Goal: Task Accomplishment & Management: Complete application form

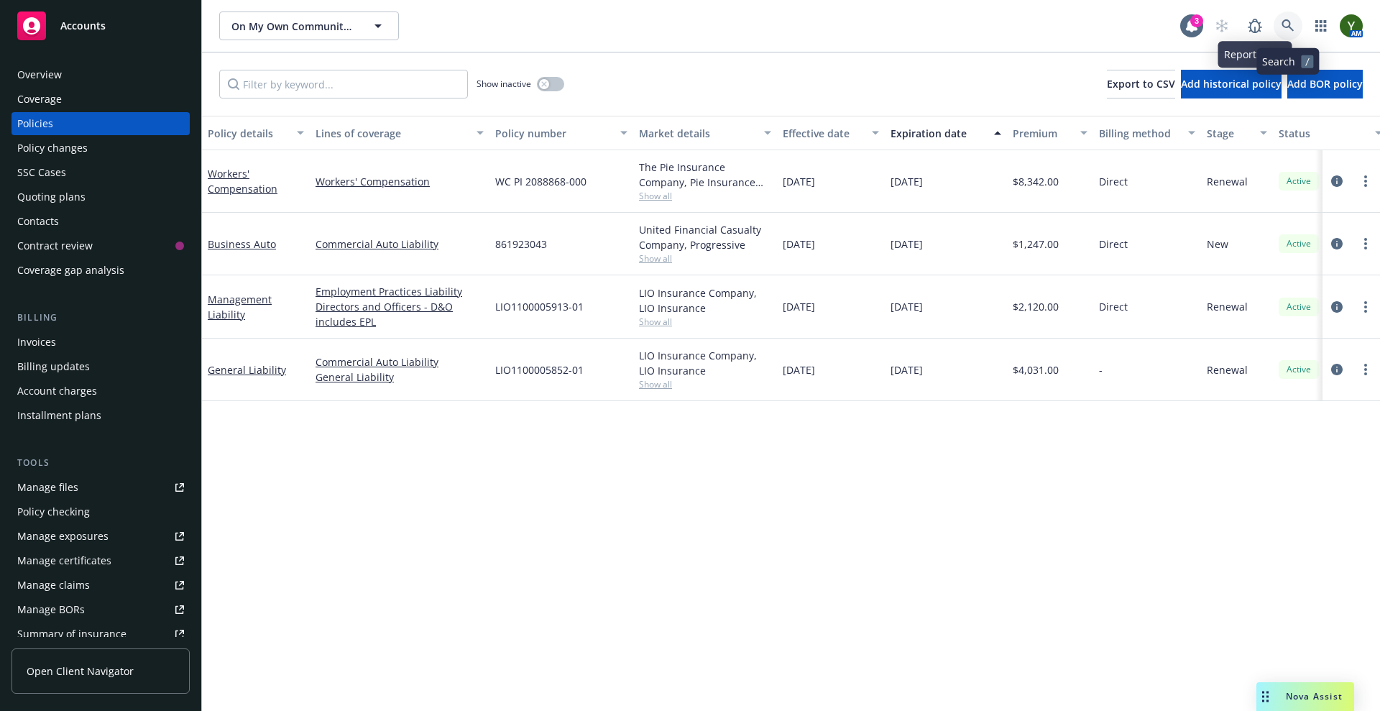
click at [1290, 26] on icon at bounding box center [1288, 25] width 12 height 12
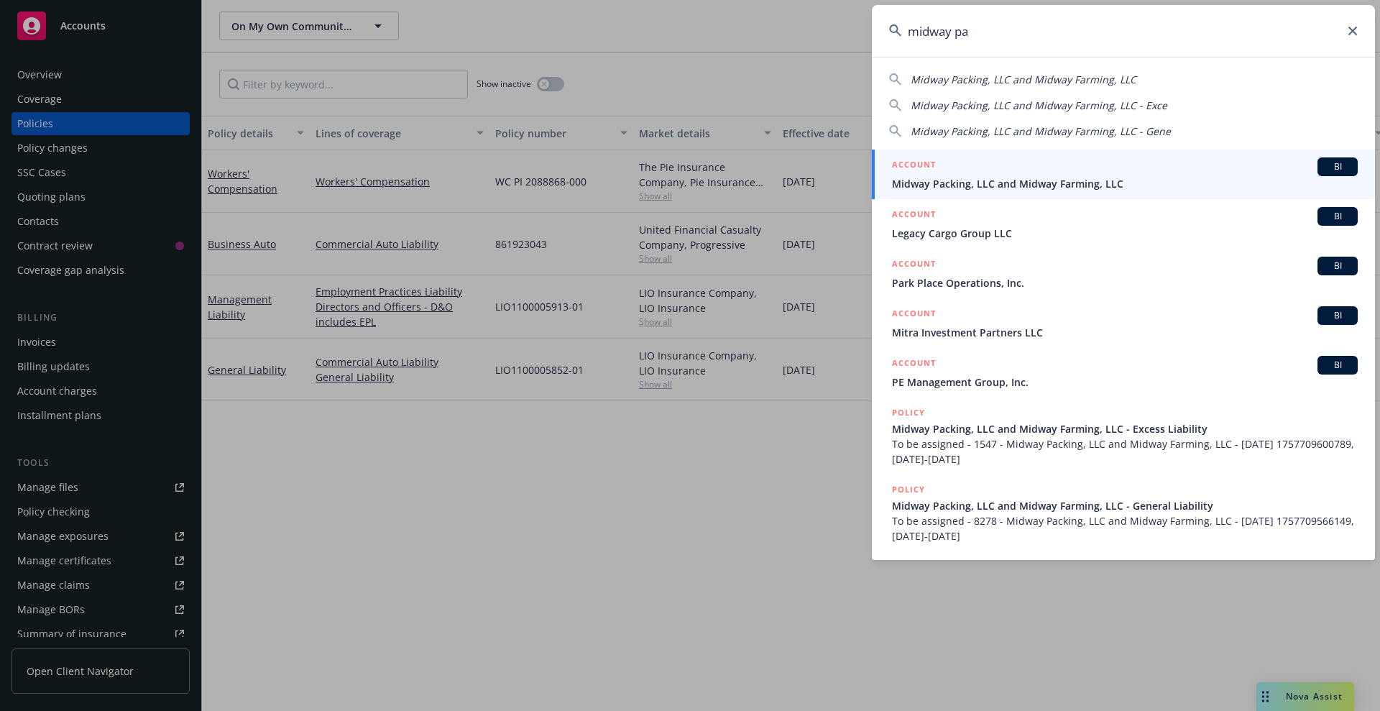
type input "midway pa"
click at [1064, 171] on div "ACCOUNT BI" at bounding box center [1125, 166] width 466 height 19
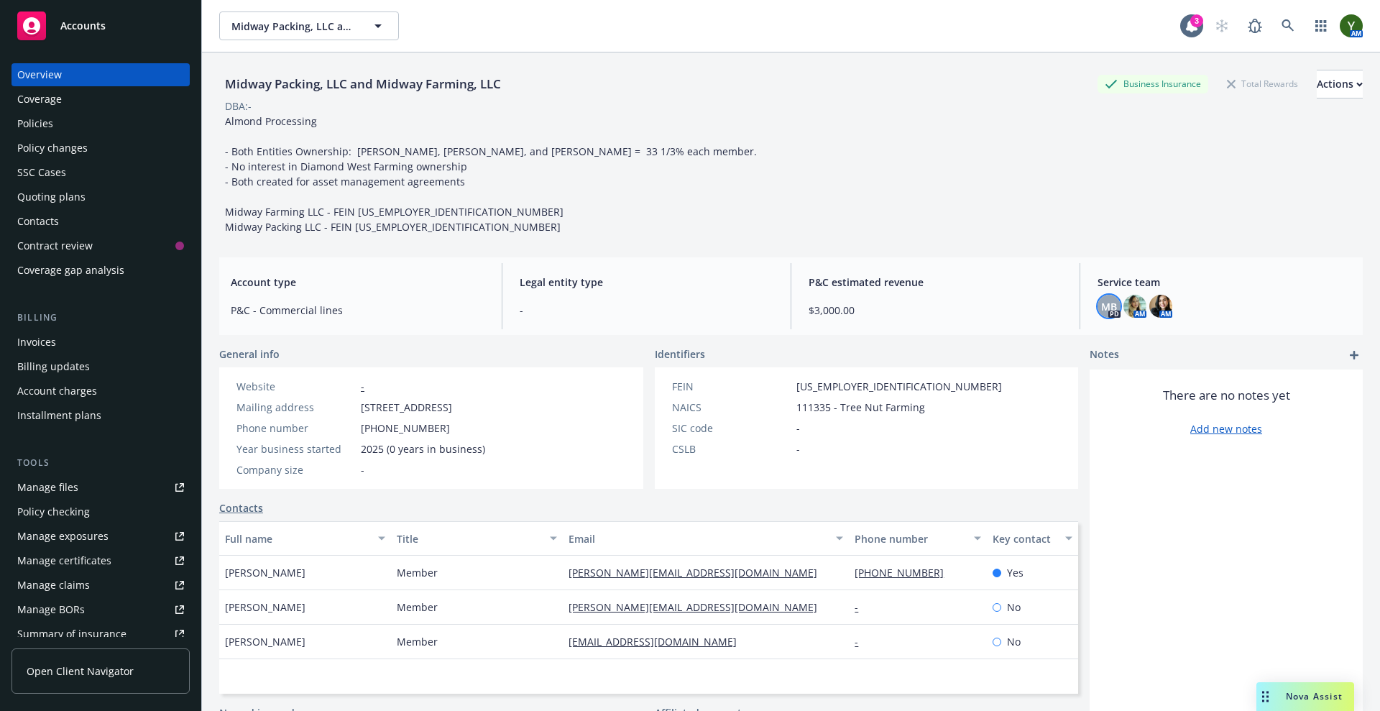
click at [1101, 303] on span "MB" at bounding box center [1109, 306] width 16 height 15
click at [835, 240] on div "Midway Packing, LLC and Midway Farming, LLC Business Insurance Total Rewards Ac…" at bounding box center [791, 148] width 1144 height 193
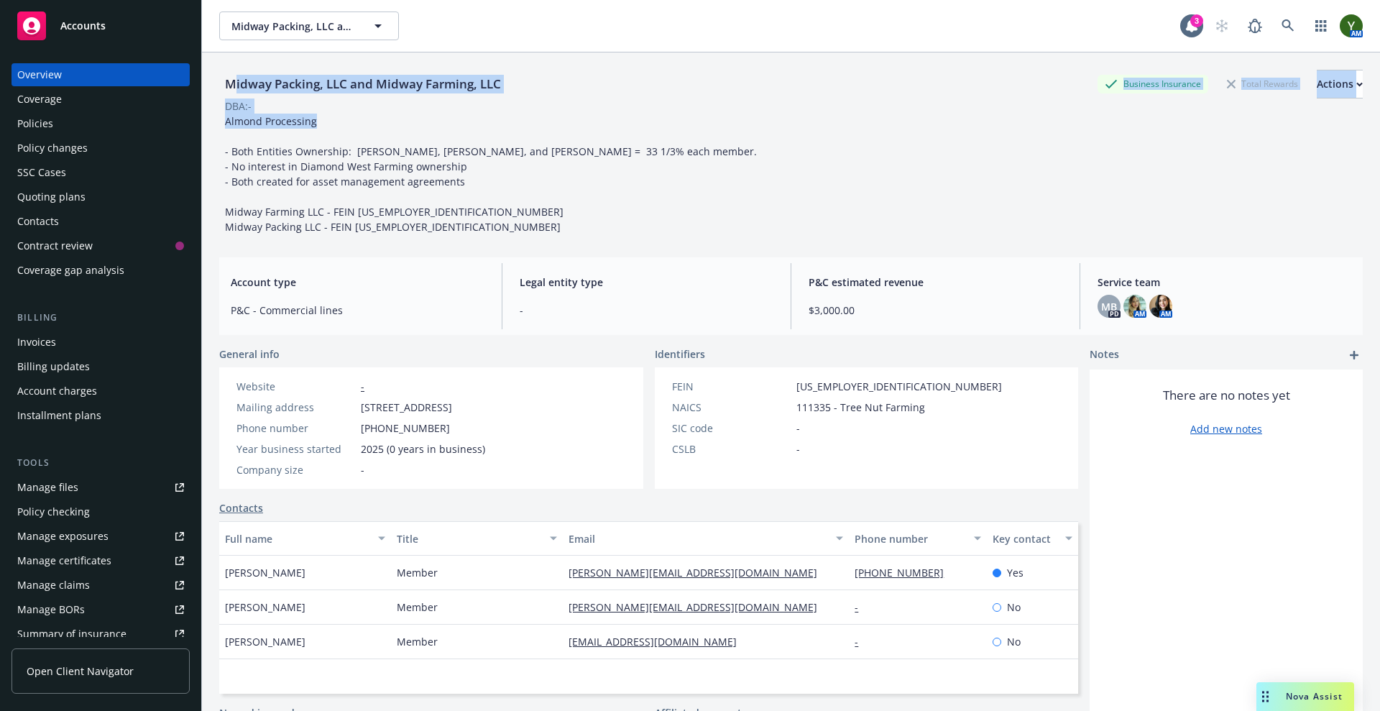
drag, startPoint x: 321, startPoint y: 120, endPoint x: 232, endPoint y: 76, distance: 99.4
click at [232, 76] on div "Midway Packing, LLC and Midway Farming, LLC Business Insurance Total Rewards Ac…" at bounding box center [791, 152] width 1144 height 165
click at [317, 117] on div "Almond Processing - Both Entities Ownership: [PERSON_NAME], [PERSON_NAME], and …" at bounding box center [491, 174] width 544 height 121
drag, startPoint x: 503, startPoint y: 85, endPoint x: 226, endPoint y: 92, distance: 277.6
click at [226, 92] on div "Midway Packing, LLC and Midway Farming, LLC" at bounding box center [363, 84] width 288 height 19
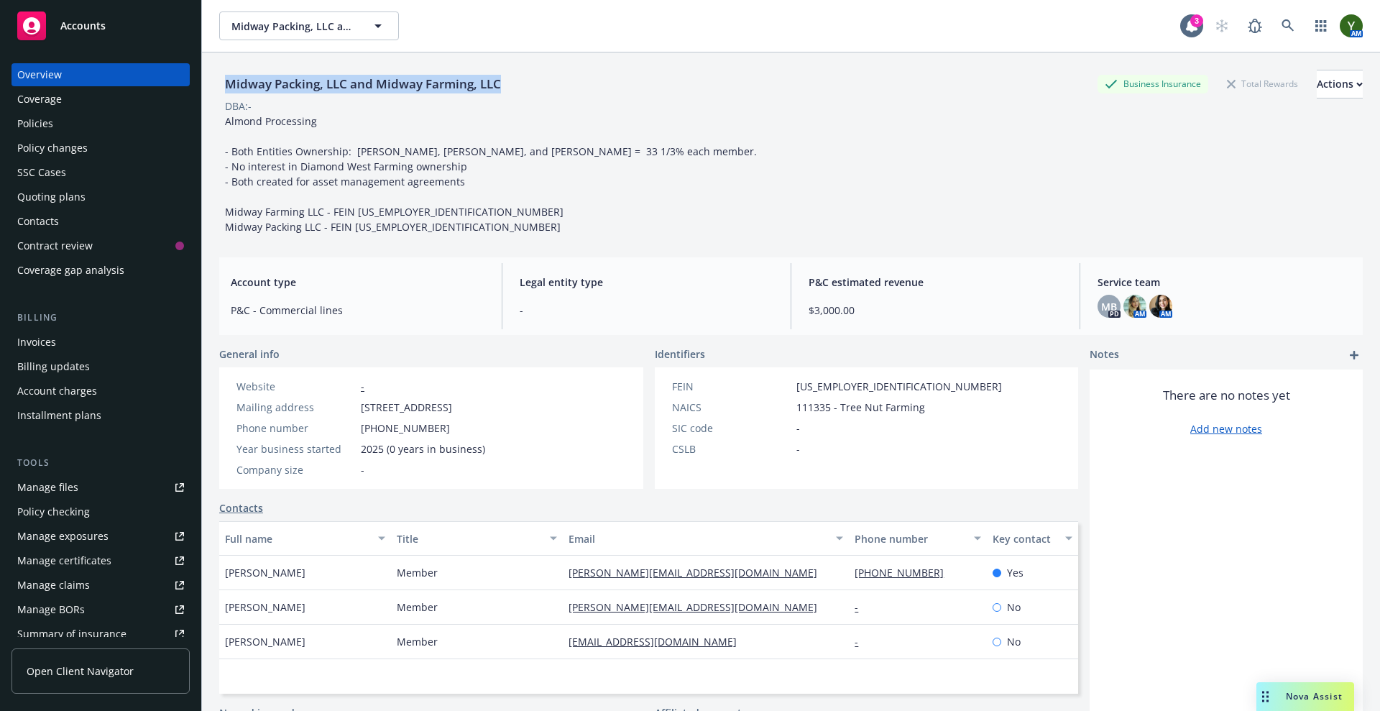
copy div "Midway Packing, LLC and Midway Farming, LLC"
click at [226, 92] on div "Midway Packing, LLC and Midway Farming, LLC" at bounding box center [363, 84] width 288 height 19
click at [1285, 695] on div "Nova Assist" at bounding box center [1315, 696] width 80 height 12
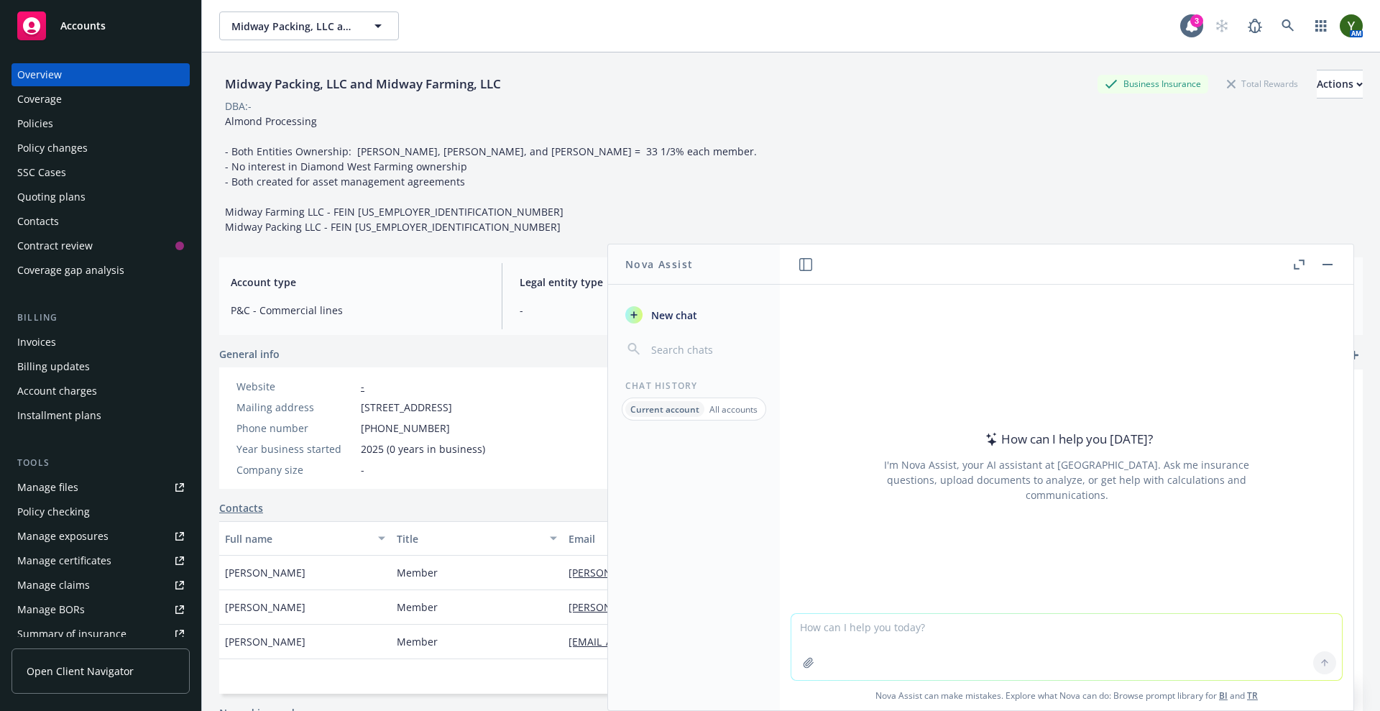
click at [1035, 627] on textarea at bounding box center [1067, 647] width 551 height 66
click at [979, 653] on textarea "is newfront the retail agent or sl agent for as u" at bounding box center [1067, 647] width 551 height 68
click at [1020, 623] on textarea "is newfront the retail agent or sl agent for as u" at bounding box center [1067, 647] width 551 height 68
type textarea "is newfront the retail agent or sl agent for as surplus lines form?"
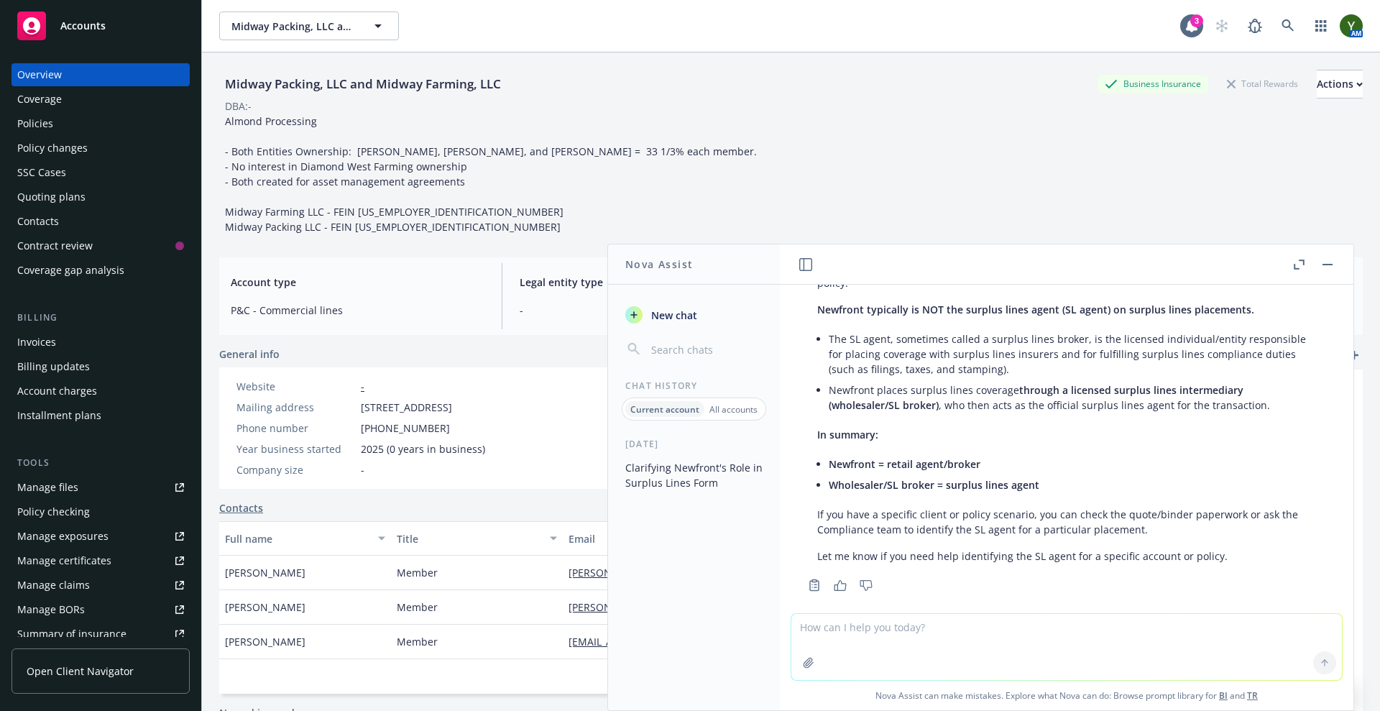
scroll to position [132, 0]
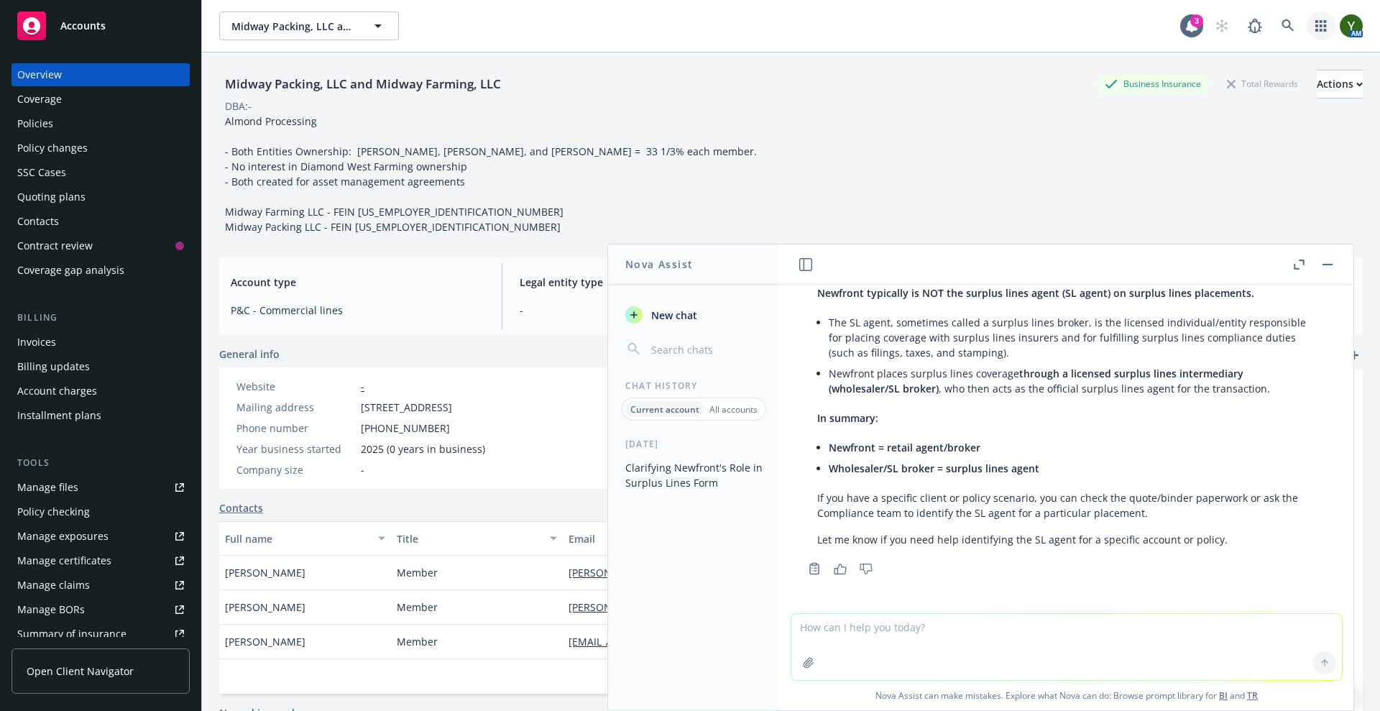
click at [1307, 28] on link "button" at bounding box center [1321, 26] width 29 height 29
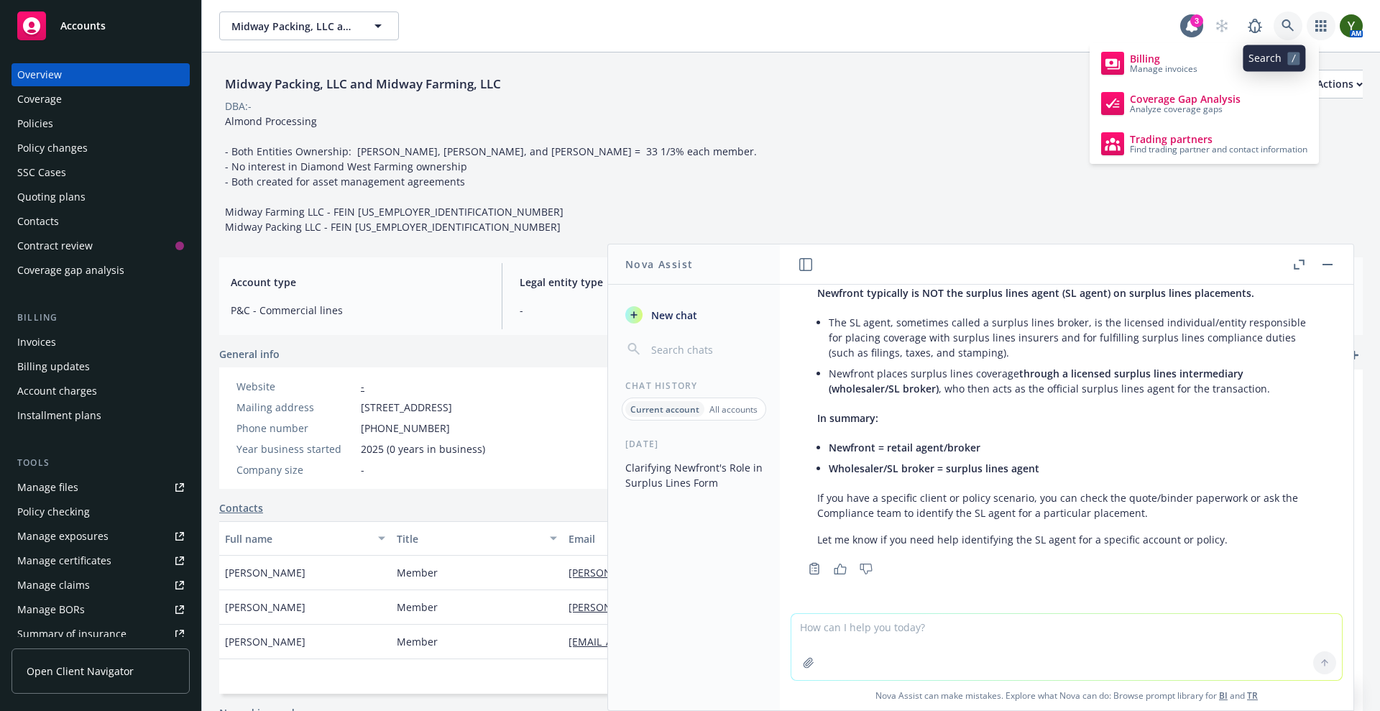
click at [1282, 31] on icon at bounding box center [1288, 25] width 13 height 13
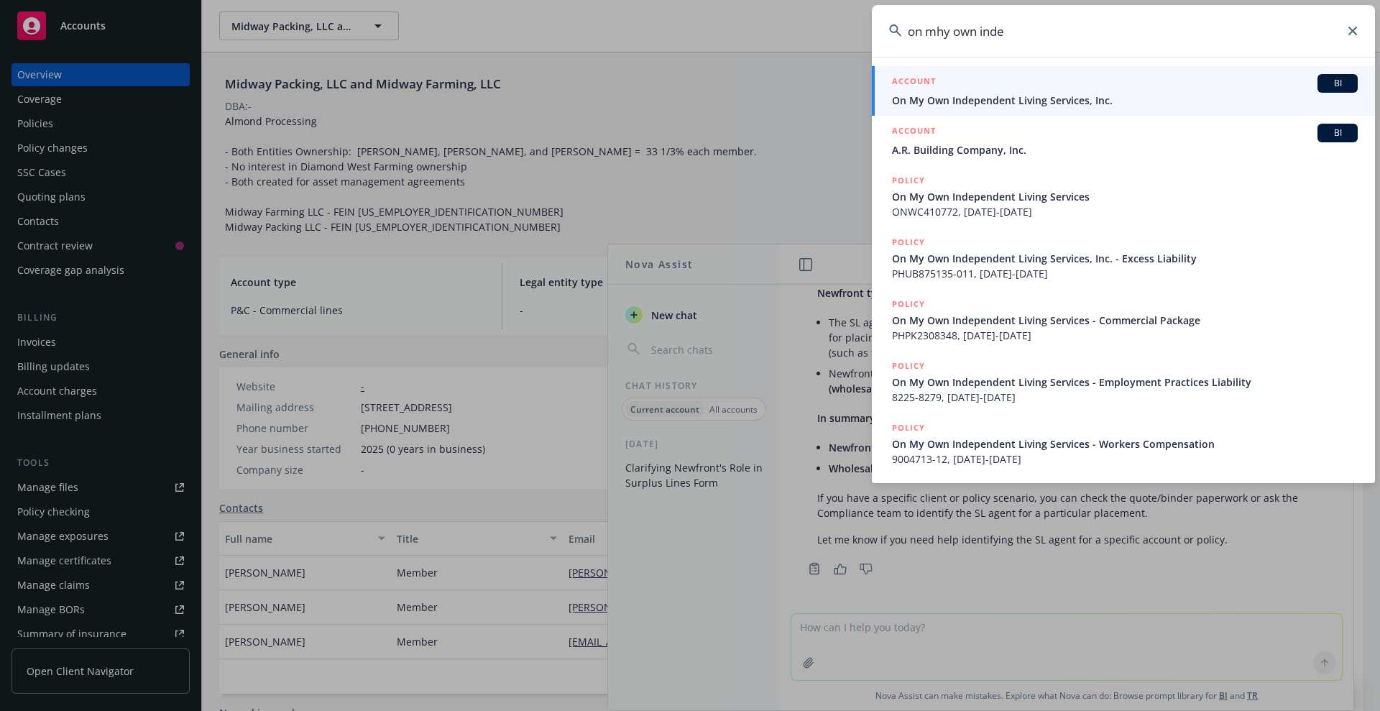
type input "on mhy own inde"
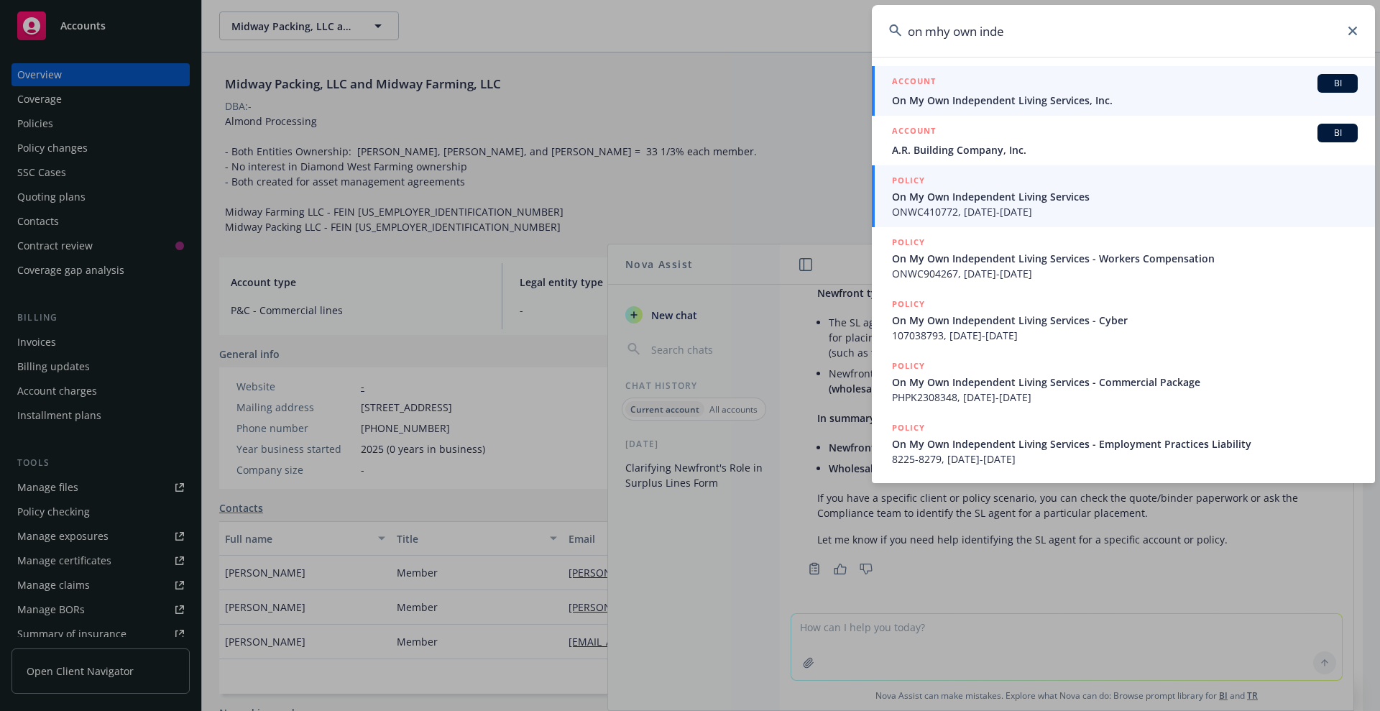
click at [1032, 188] on div "POLICY" at bounding box center [1125, 181] width 466 height 16
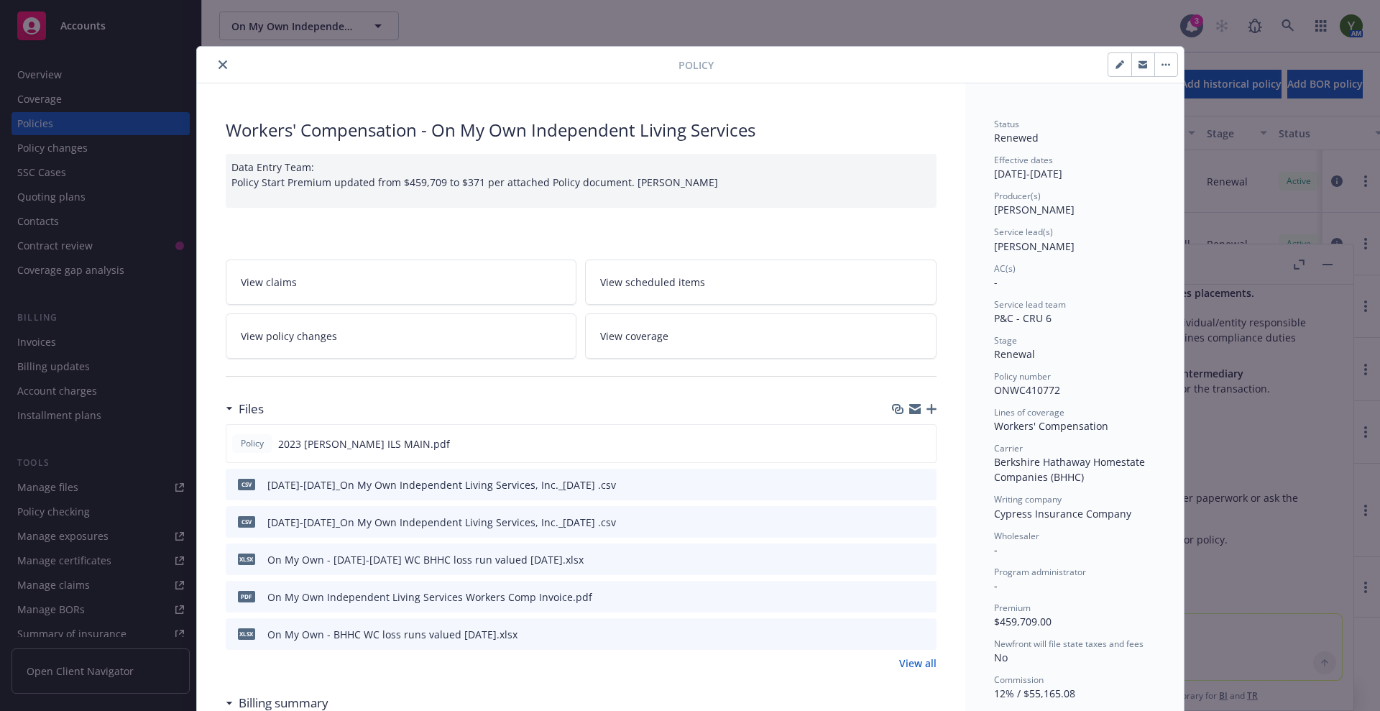
click at [219, 64] on icon "close" at bounding box center [223, 64] width 9 height 9
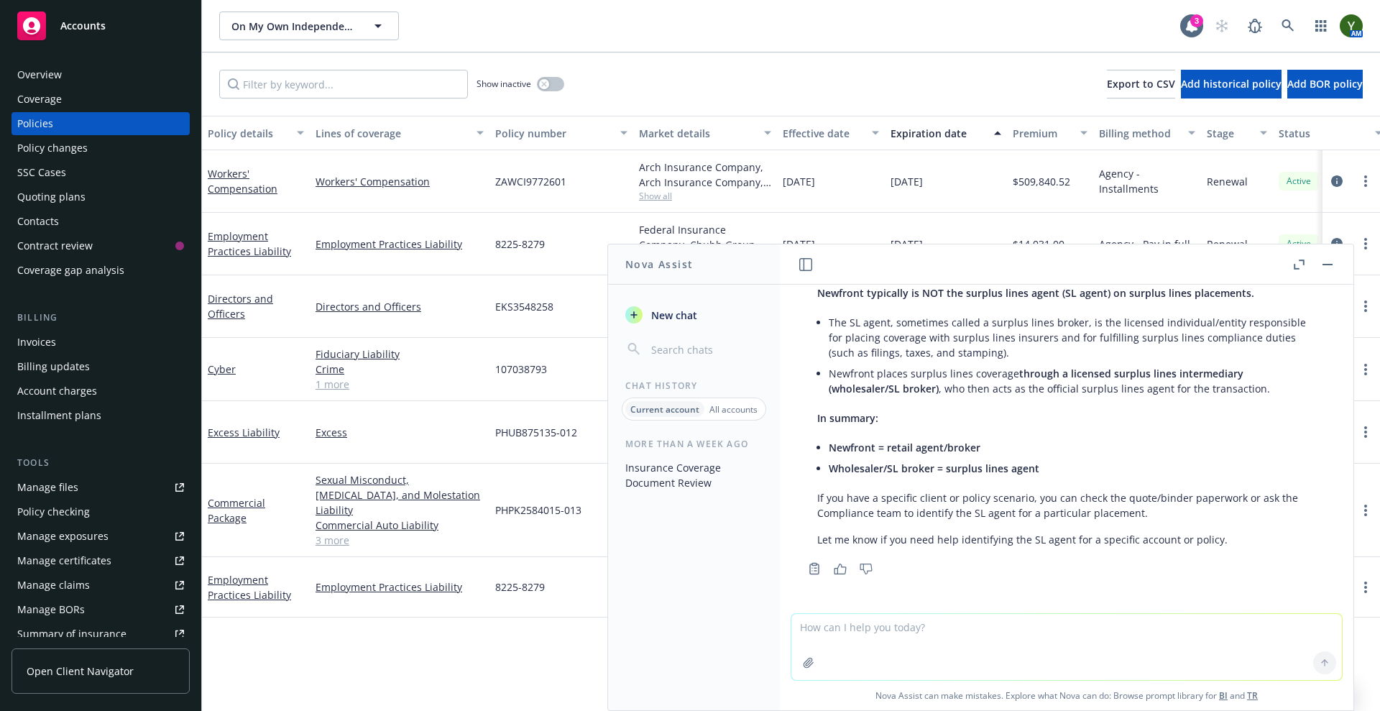
click at [1319, 262] on button "button" at bounding box center [1327, 264] width 17 height 17
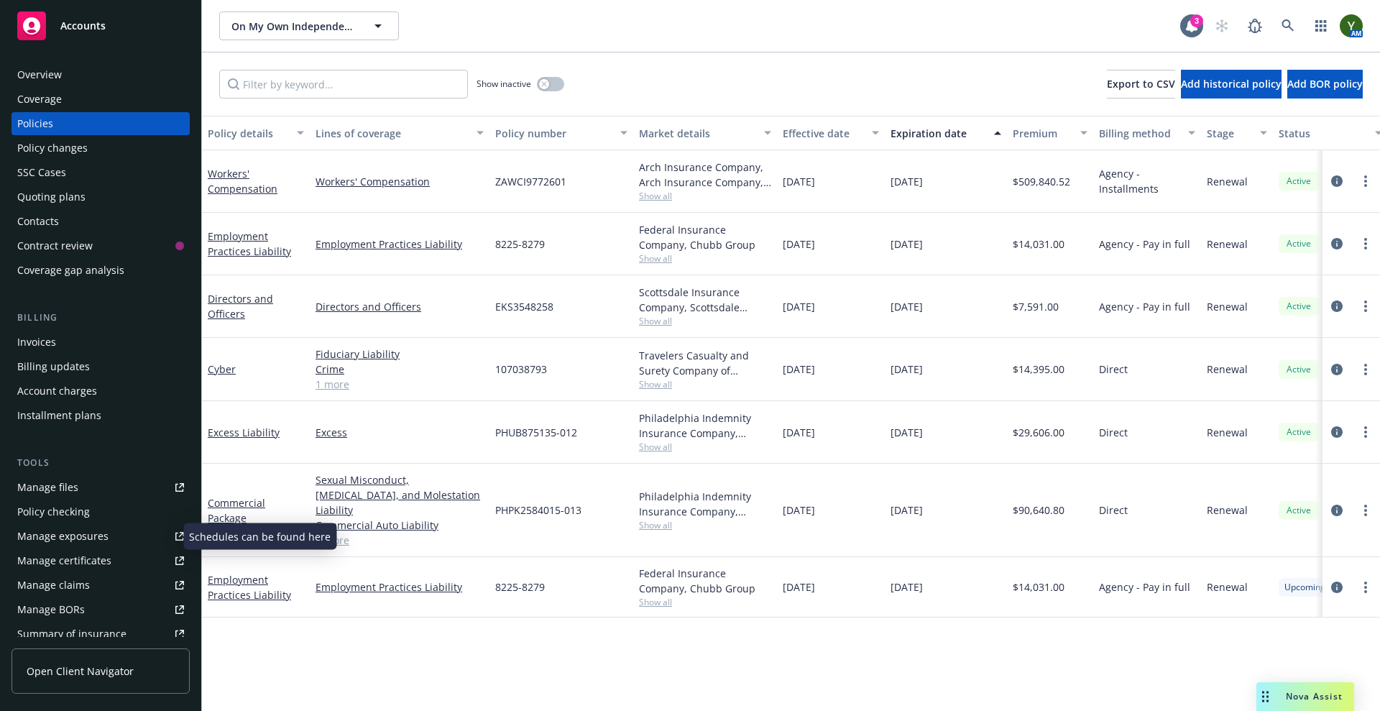
click at [77, 534] on div "Manage exposures" at bounding box center [62, 536] width 91 height 23
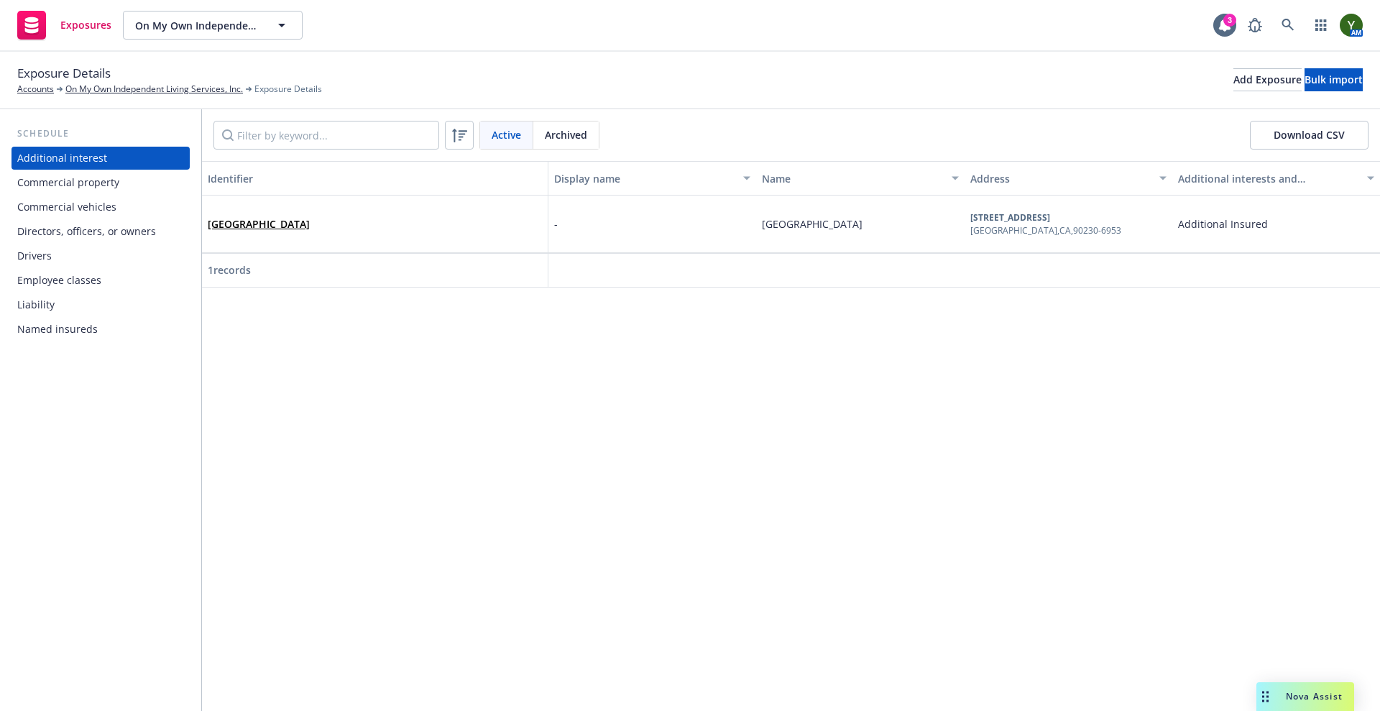
click at [68, 249] on div "Drivers" at bounding box center [100, 255] width 167 height 23
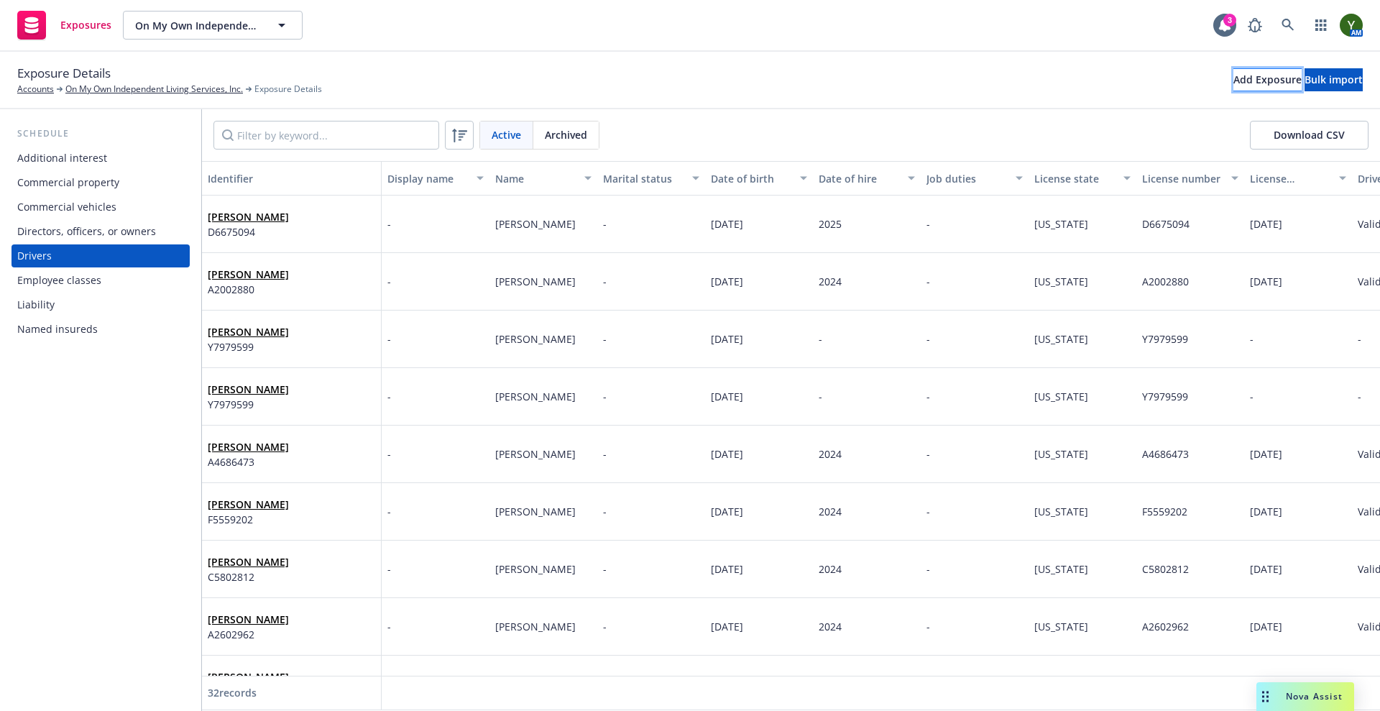
click at [1234, 78] on div "Add Exposure" at bounding box center [1268, 80] width 68 height 22
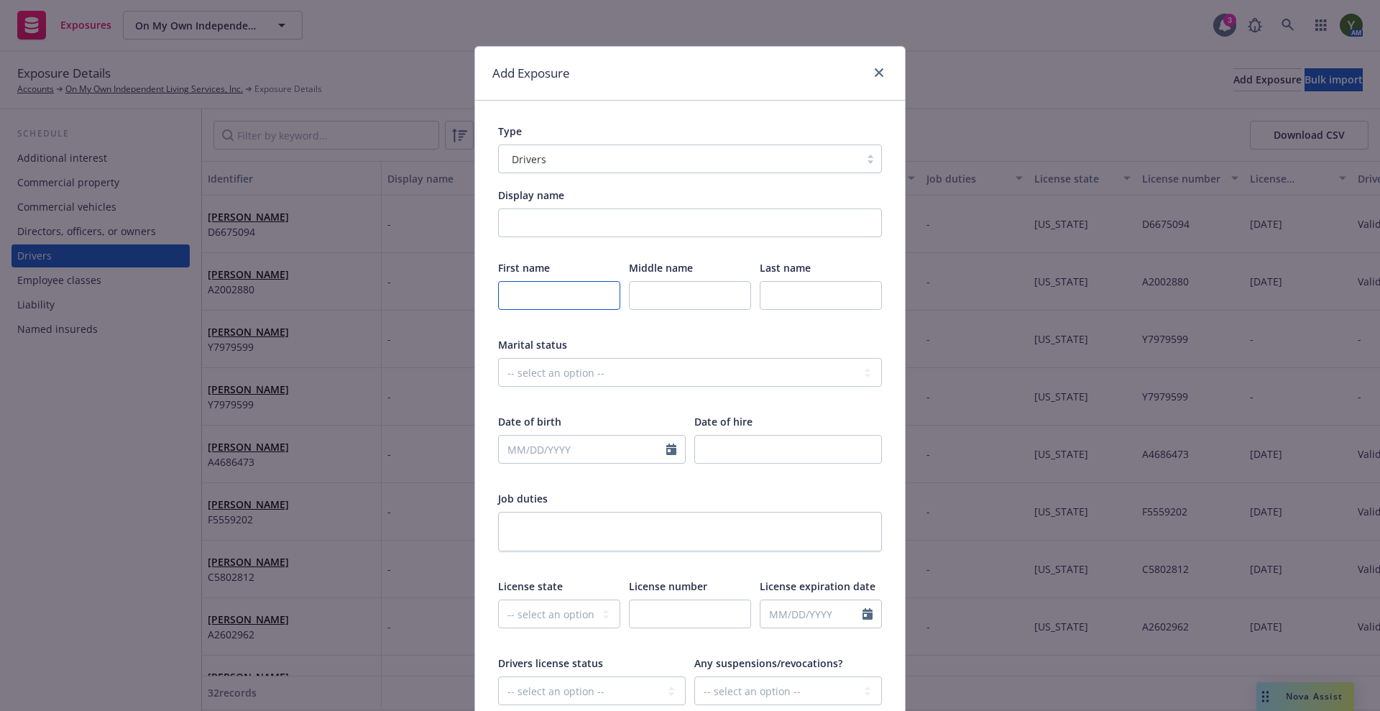
click at [521, 295] on input "text" at bounding box center [559, 295] width 122 height 29
type input "J"
type input "j"
type input "Joshua"
type input "Lee"
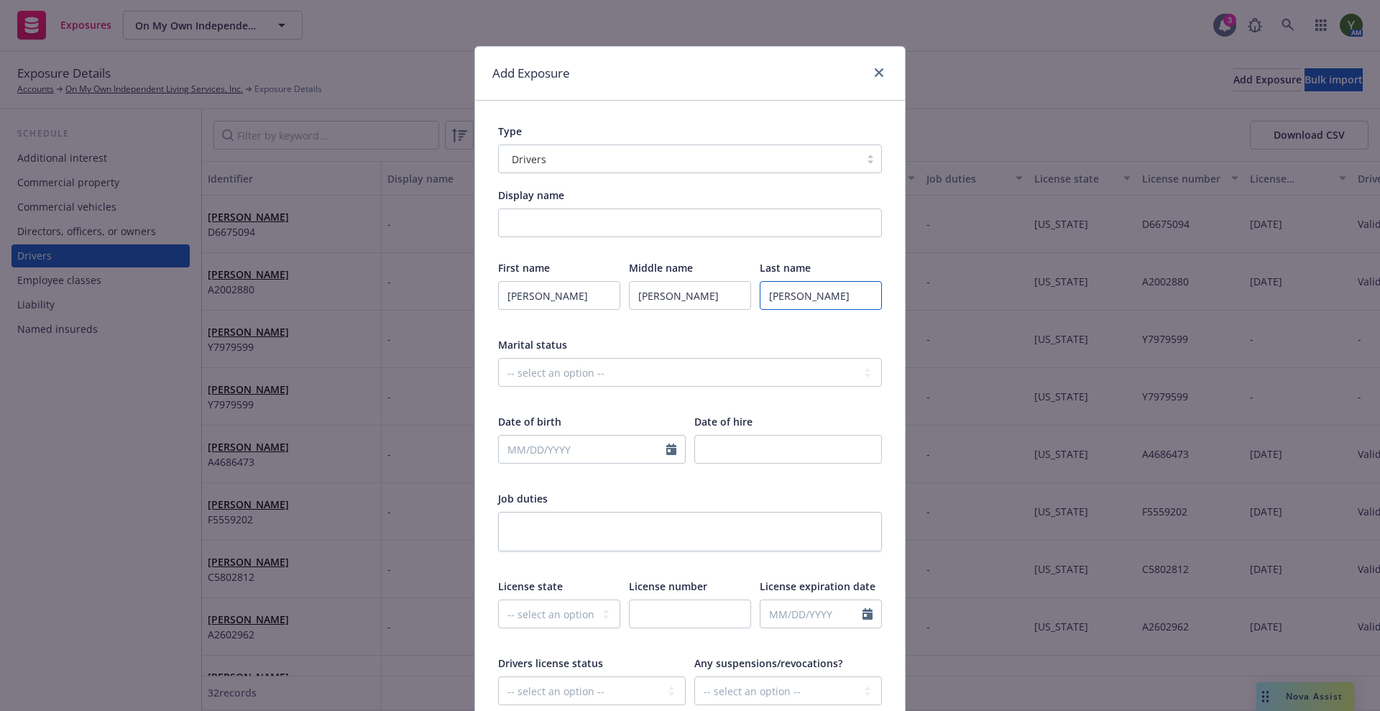
type input "Dalman"
select select "9"
click at [521, 446] on input "text" at bounding box center [583, 449] width 168 height 27
type input "03/16/1993"
click at [716, 454] on input "number" at bounding box center [789, 449] width 188 height 29
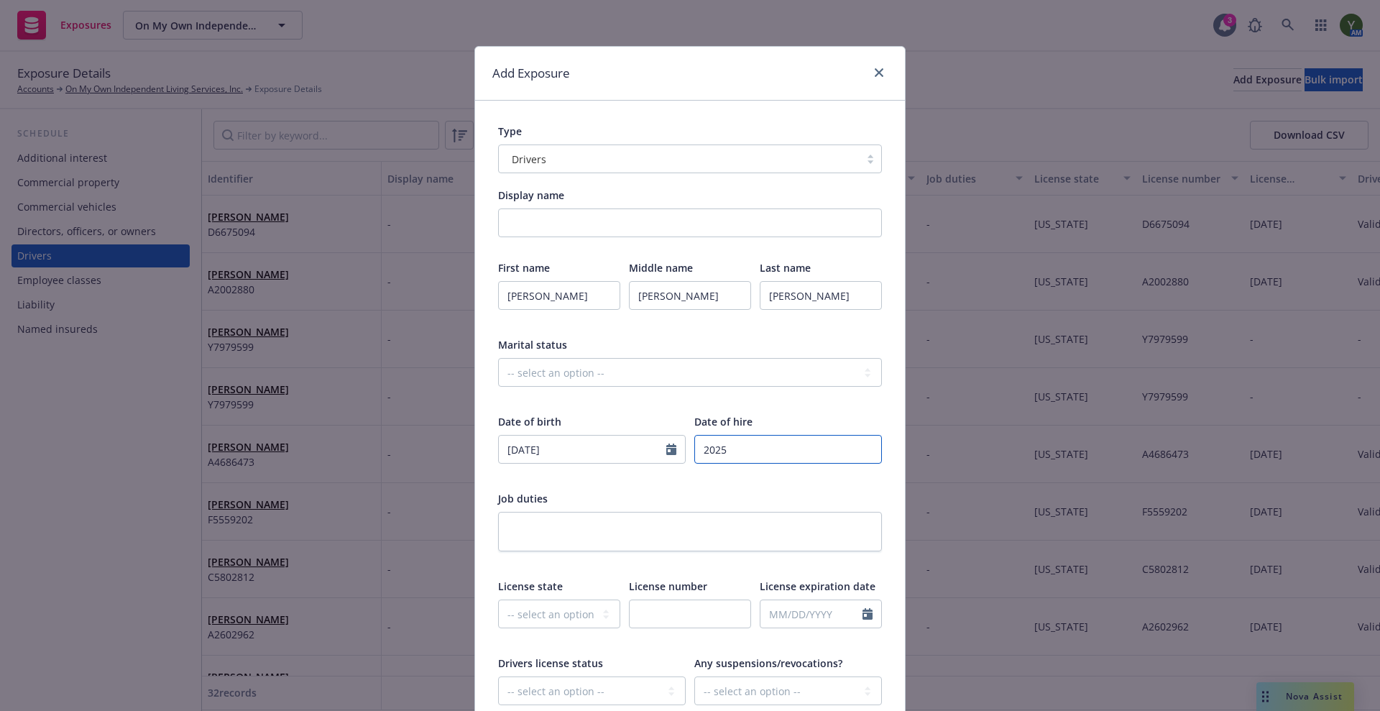
type input "2025"
click at [585, 613] on select "-- select an option -- Alaska Alabama Arkansas American Samoa Arizona Californi…" at bounding box center [559, 614] width 122 height 29
select select "CA"
click at [498, 600] on select "-- select an option -- Alaska Alabama Arkansas American Samoa Arizona Californi…" at bounding box center [559, 614] width 122 height 29
click at [784, 601] on input "text" at bounding box center [812, 613] width 102 height 27
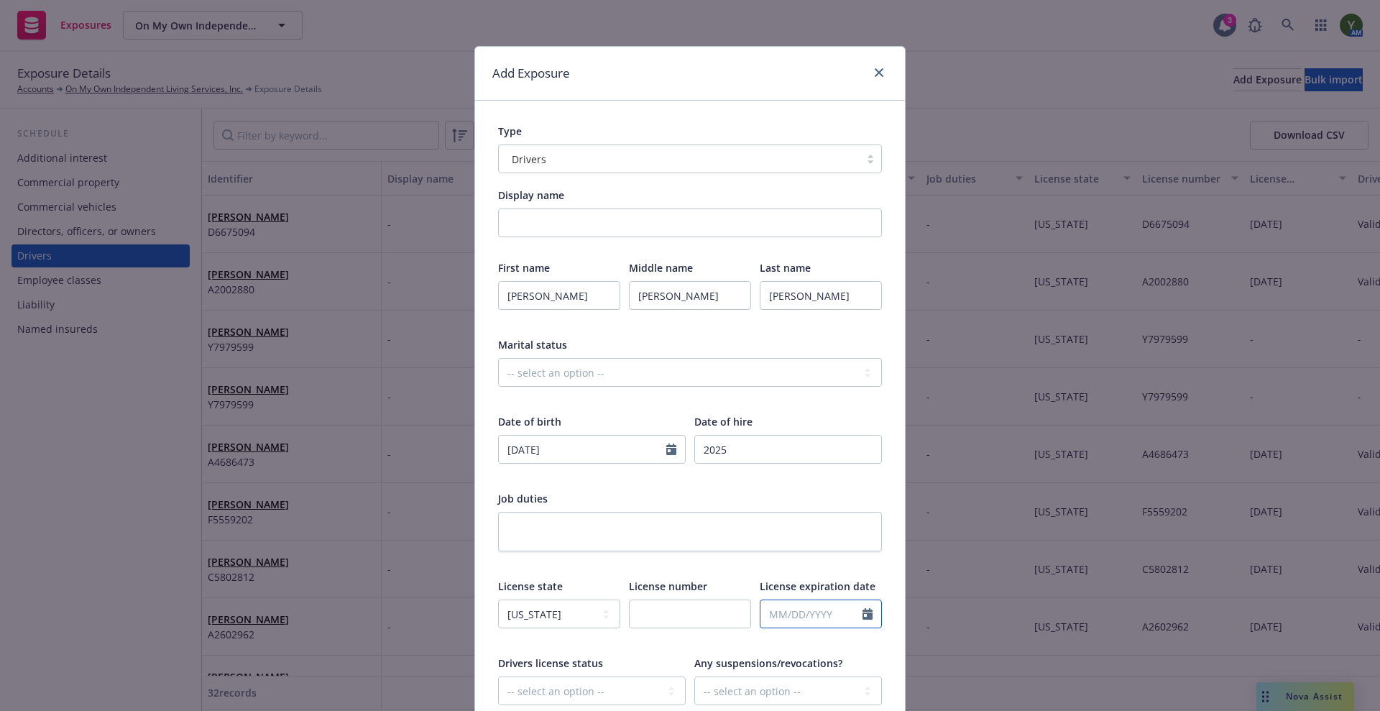
select select "9"
paste input "03/16/2029"
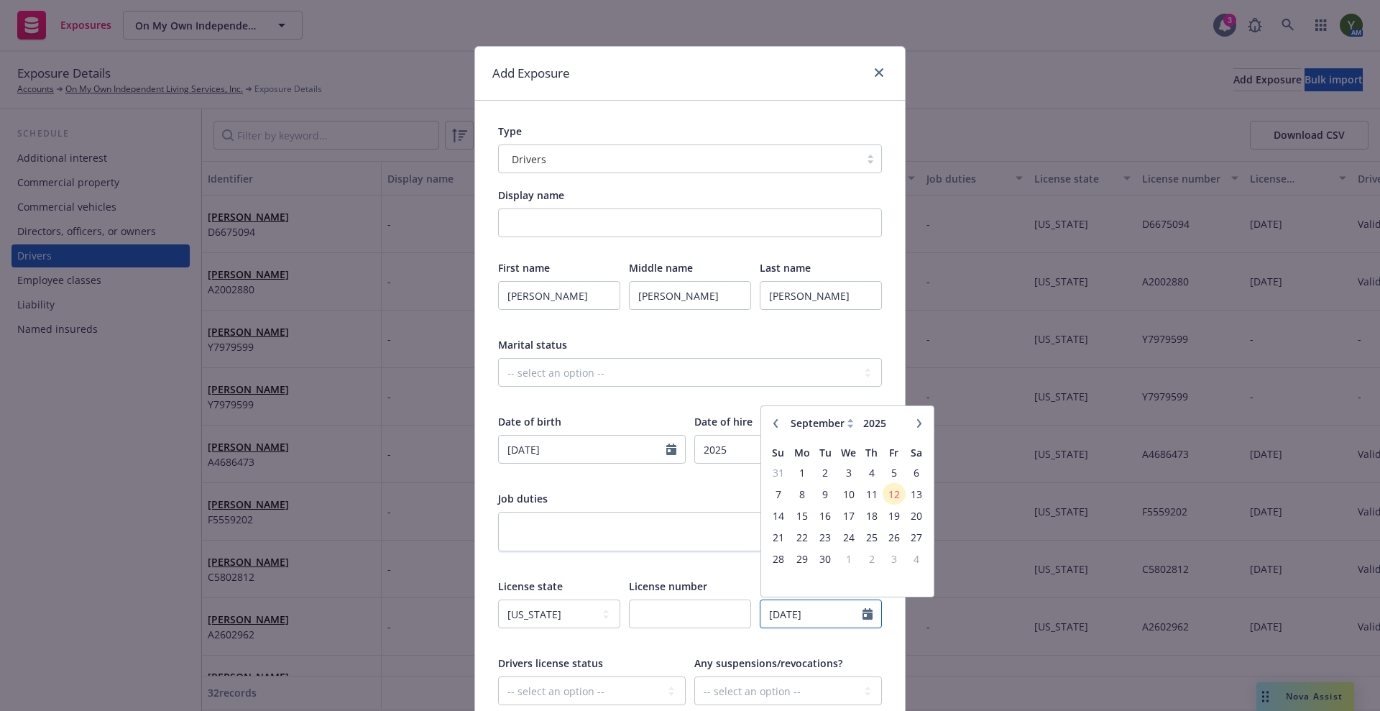
type input "03/16/2029"
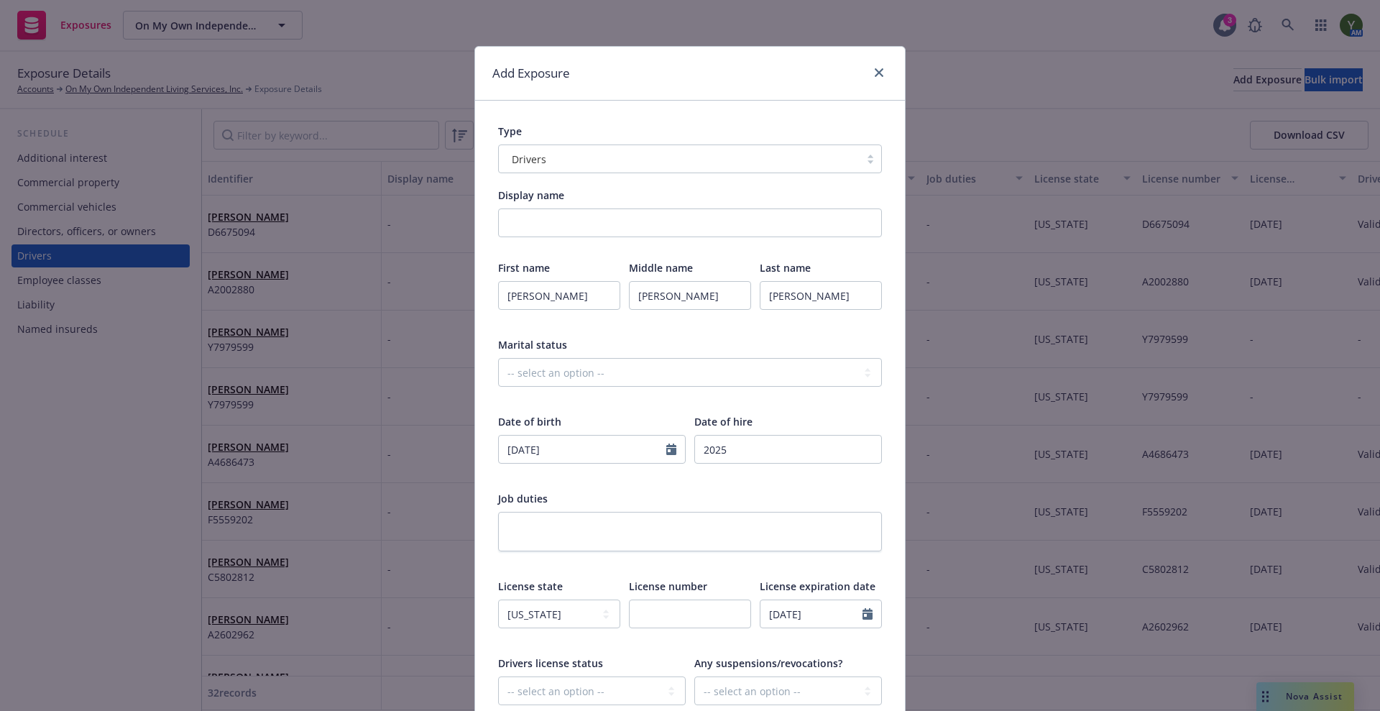
click at [662, 486] on div "First name Joshua Middle name Lee Last name Dalman Marital status -- select an …" at bounding box center [690, 530] width 384 height 541
click at [635, 625] on input "text" at bounding box center [690, 614] width 122 height 29
paste input "E3127837"
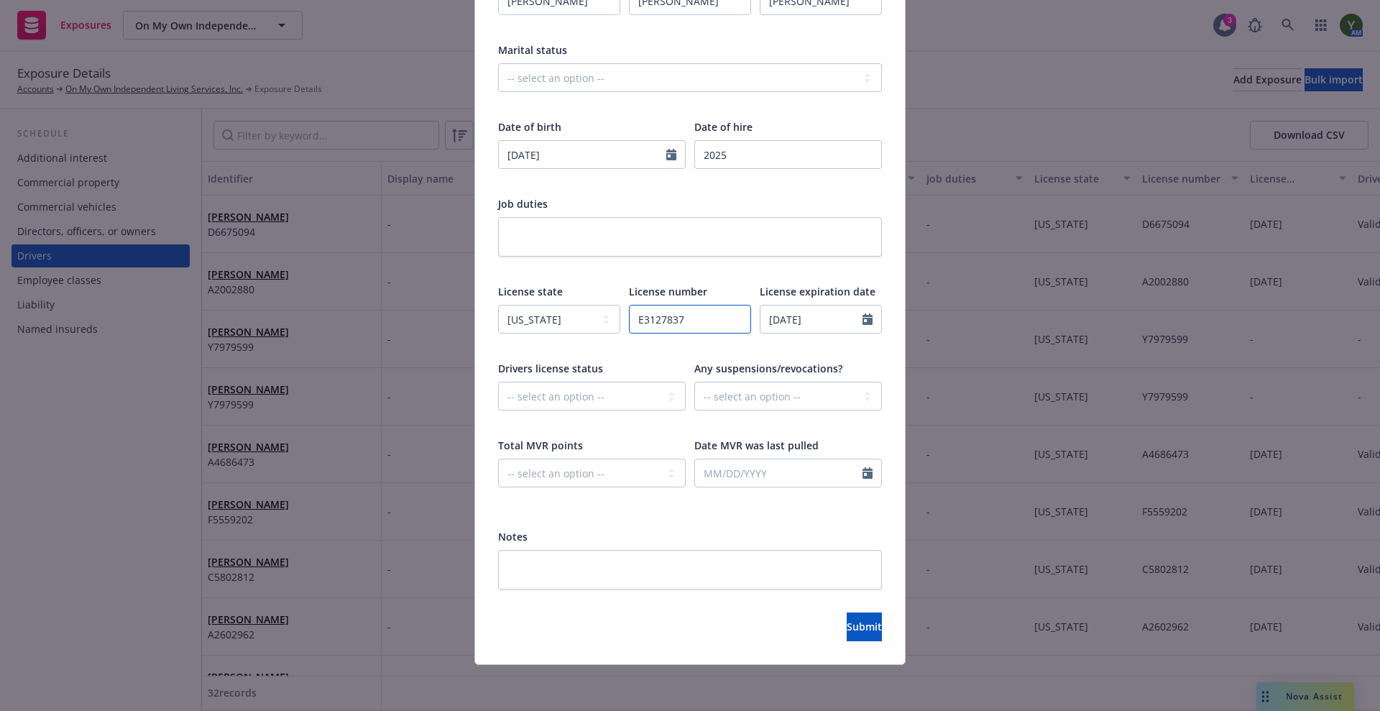
type input "E3127837"
click at [564, 390] on select "-- select an option -- Cancelled Denied Disqualified Expired Invalid Limited No…" at bounding box center [592, 396] width 188 height 29
select select "VALID"
click at [498, 382] on select "-- select an option -- Cancelled Denied Disqualified Expired Invalid Limited No…" at bounding box center [592, 396] width 188 height 29
click at [545, 477] on select "-- select an option -- 0 1 2 3 4 5+ N/A" at bounding box center [592, 473] width 188 height 29
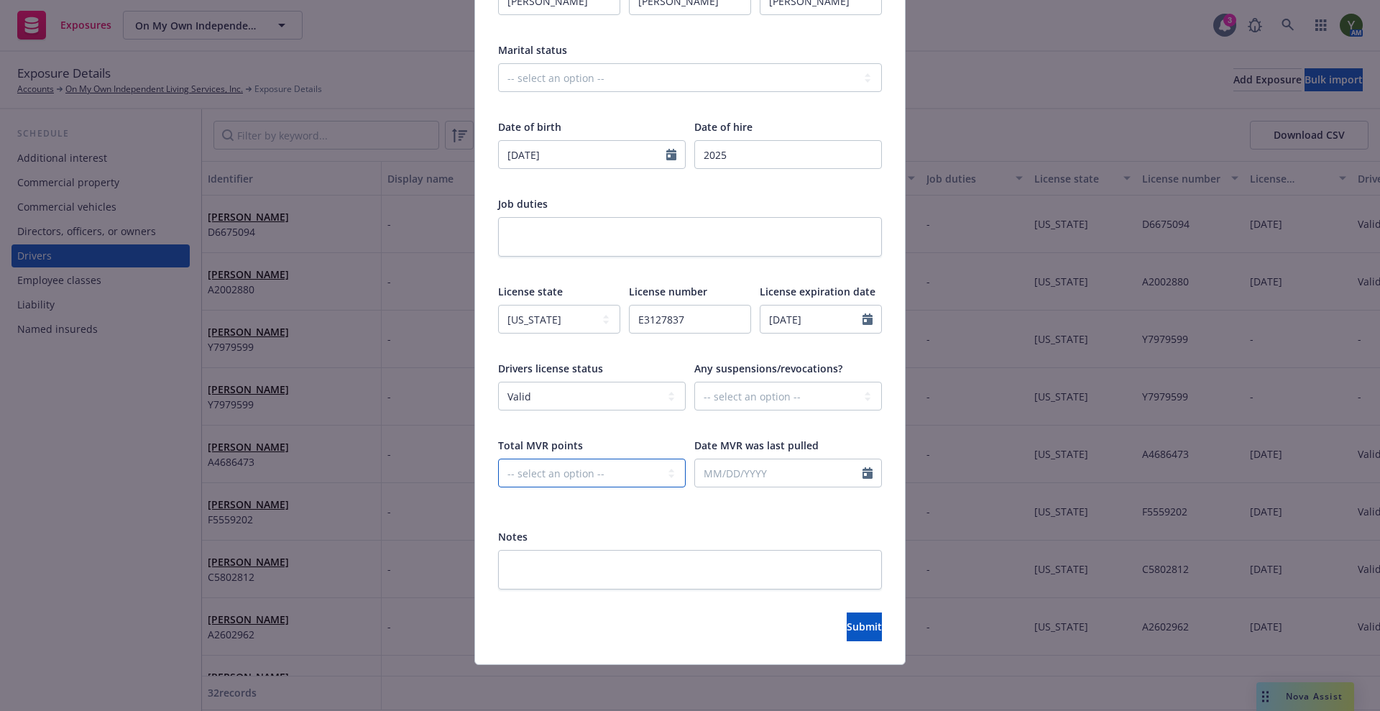
select select "ZERO"
click at [754, 404] on select "-- select an option -- Unknown Yes No" at bounding box center [789, 396] width 188 height 29
select select "NO"
click at [695, 382] on select "-- select an option -- Unknown Yes No" at bounding box center [789, 396] width 188 height 29
click at [720, 478] on input "text" at bounding box center [779, 472] width 168 height 27
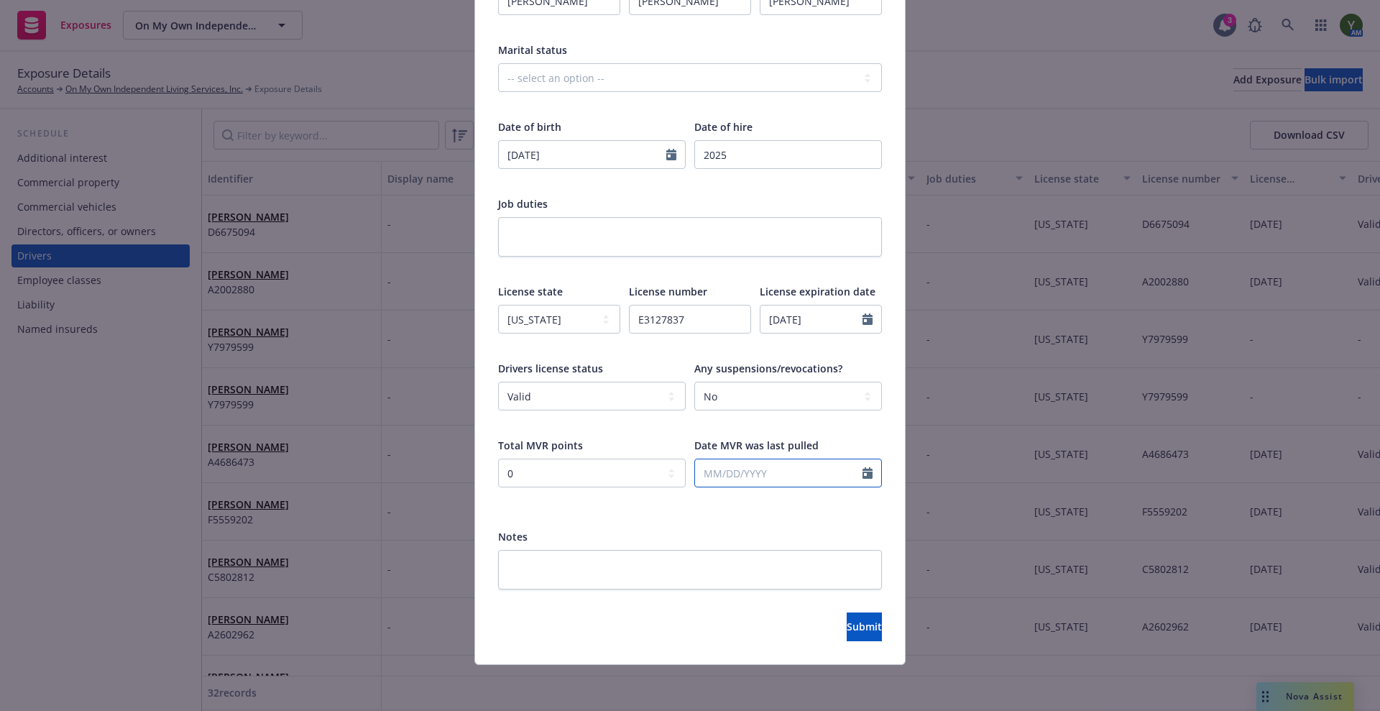
select select "9"
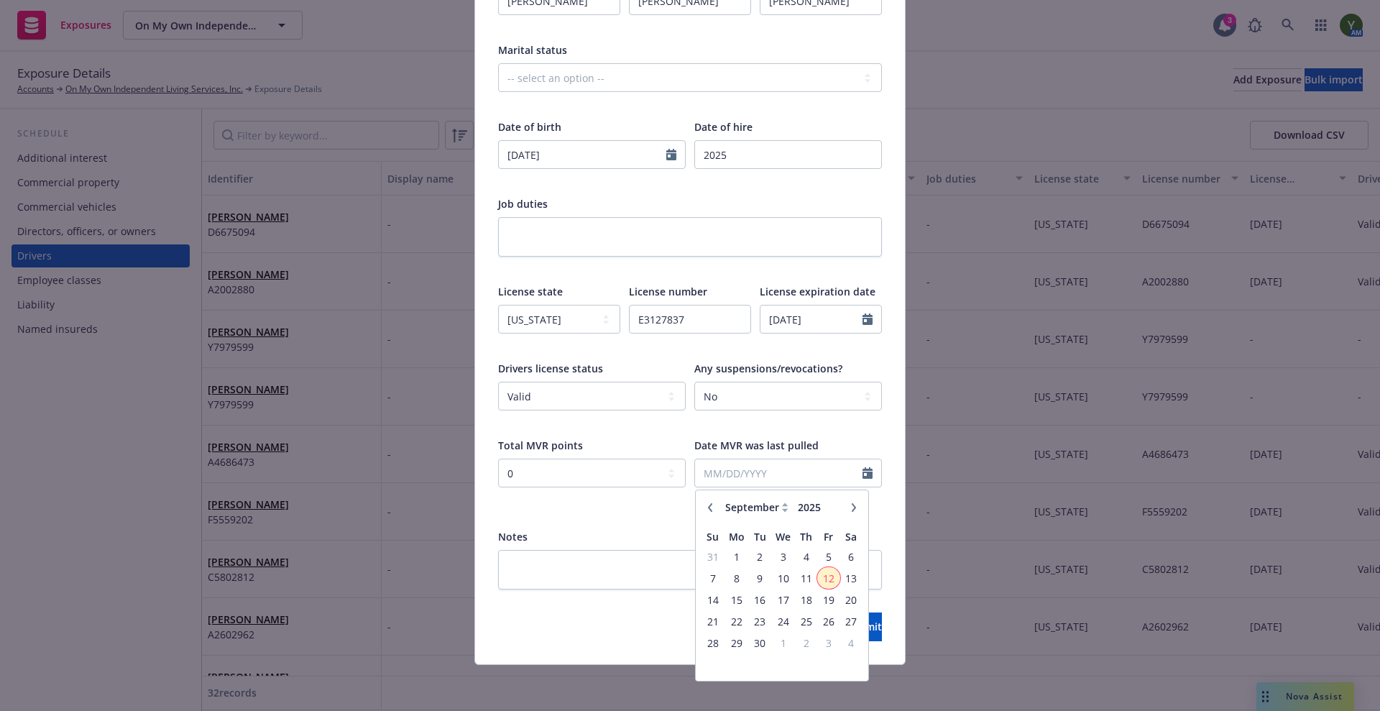
click at [824, 569] on span "12" at bounding box center [828, 578] width 19 height 18
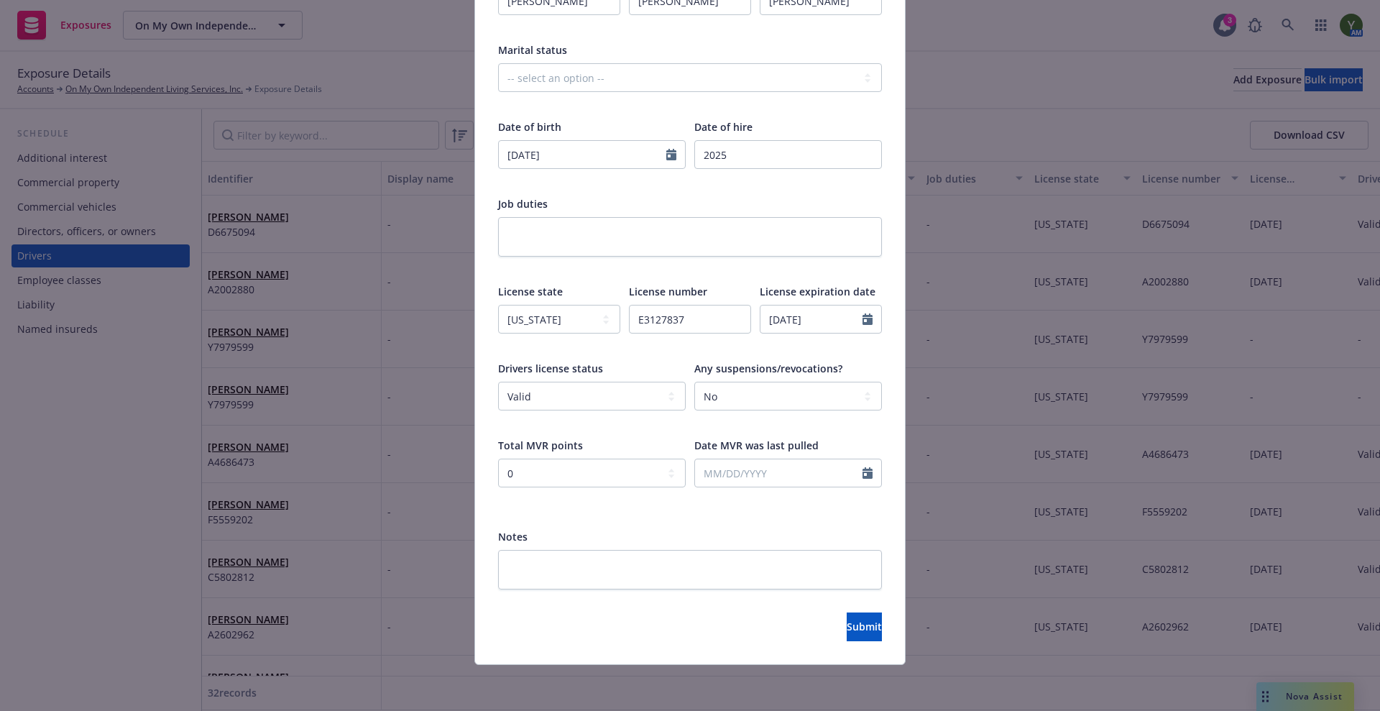
type input "09/12/2025"
click at [831, 646] on div "Type Drivers Display name First name Joshua Middle name Lee Last name Dalman Ma…" at bounding box center [690, 235] width 430 height 858
click at [847, 627] on span "Submit" at bounding box center [864, 627] width 35 height 14
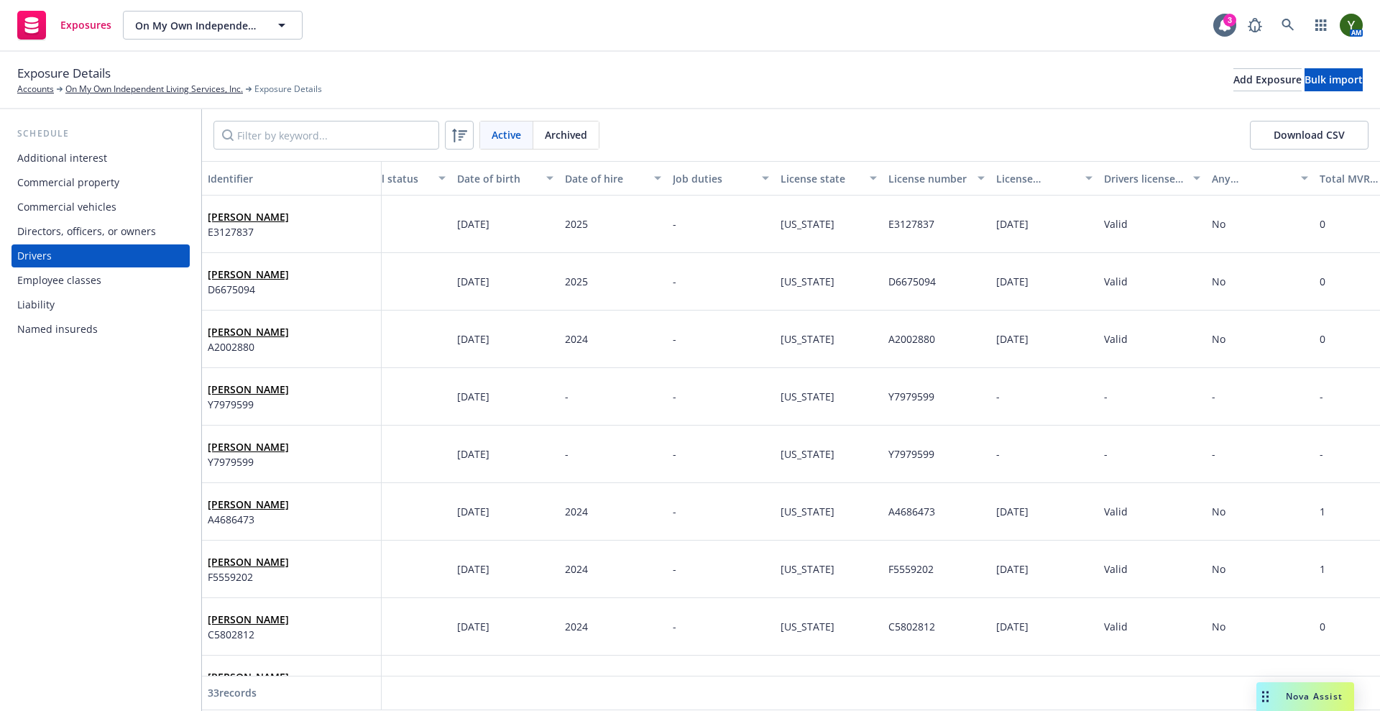
scroll to position [0, 283]
